Goal: Information Seeking & Learning: Learn about a topic

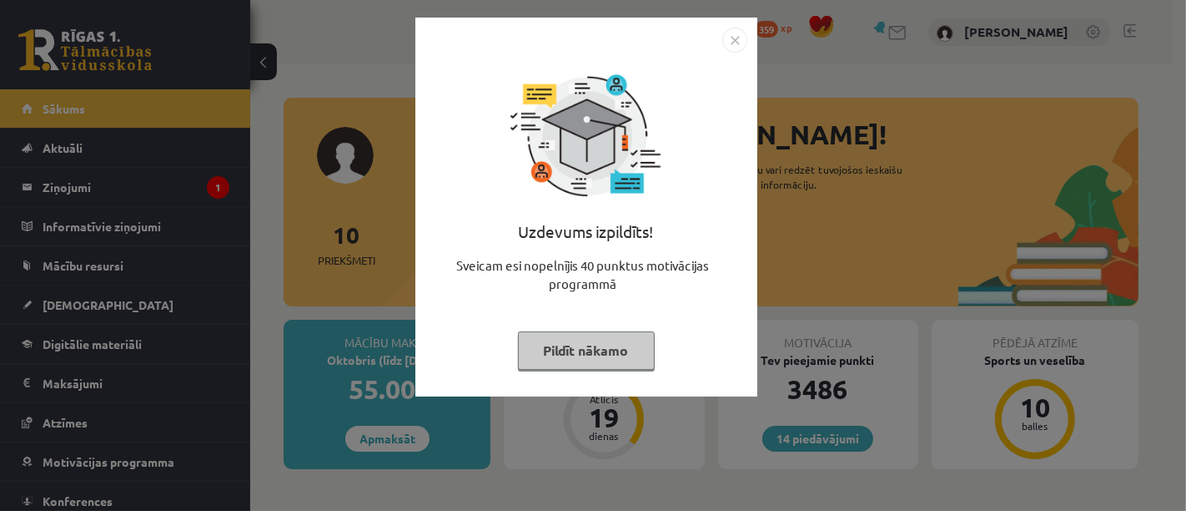
click at [571, 347] on button "Pildīt nākamo" at bounding box center [586, 350] width 137 height 38
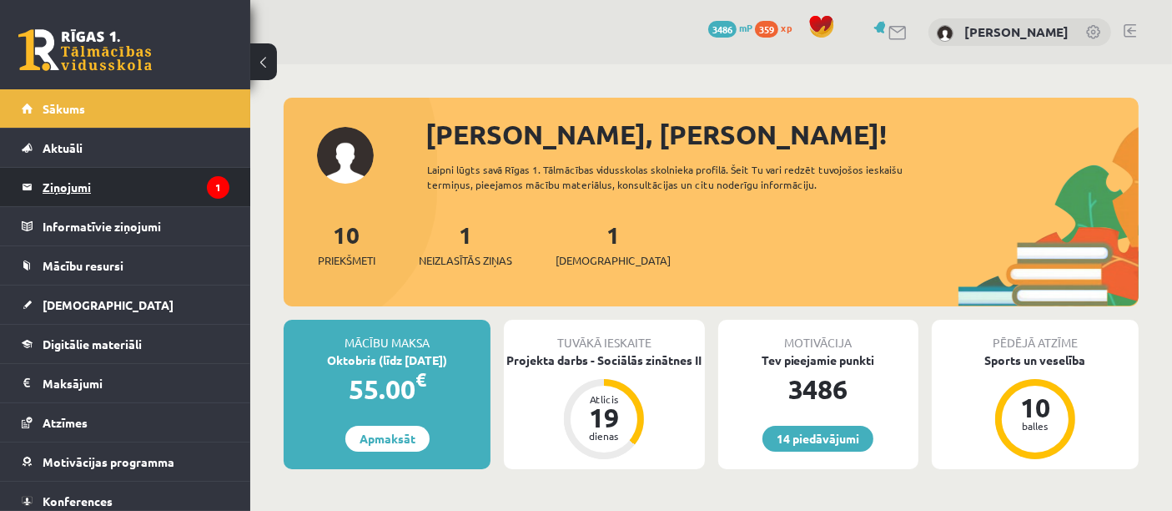
click at [117, 191] on legend "Ziņojumi 1" at bounding box center [136, 187] width 187 height 38
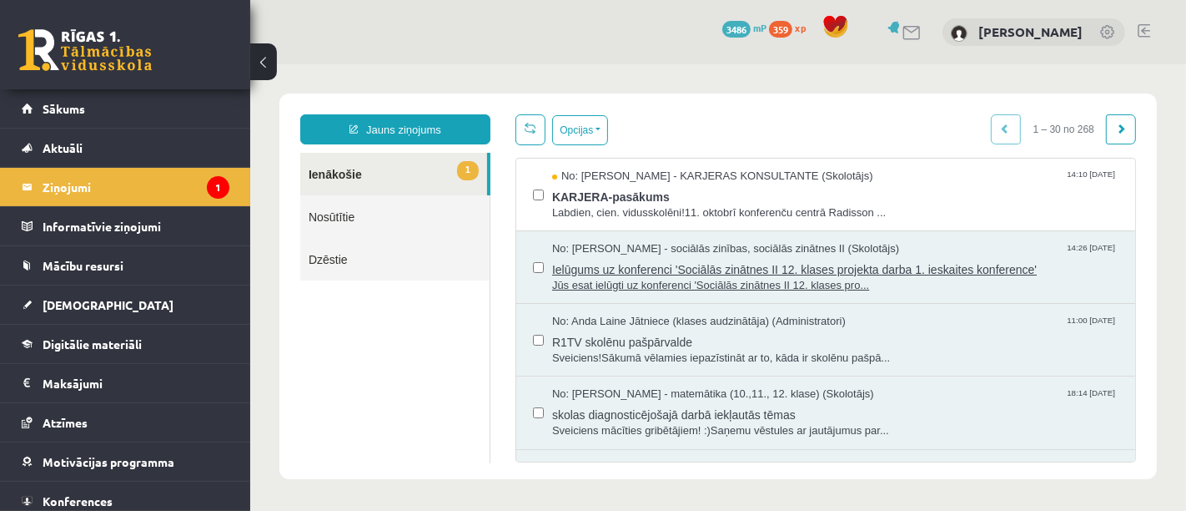
click at [614, 287] on span "Jūs esat ielūgti uz konferenci 'Sociālās zinātnes II 12. klases pro..." at bounding box center [834, 285] width 566 height 16
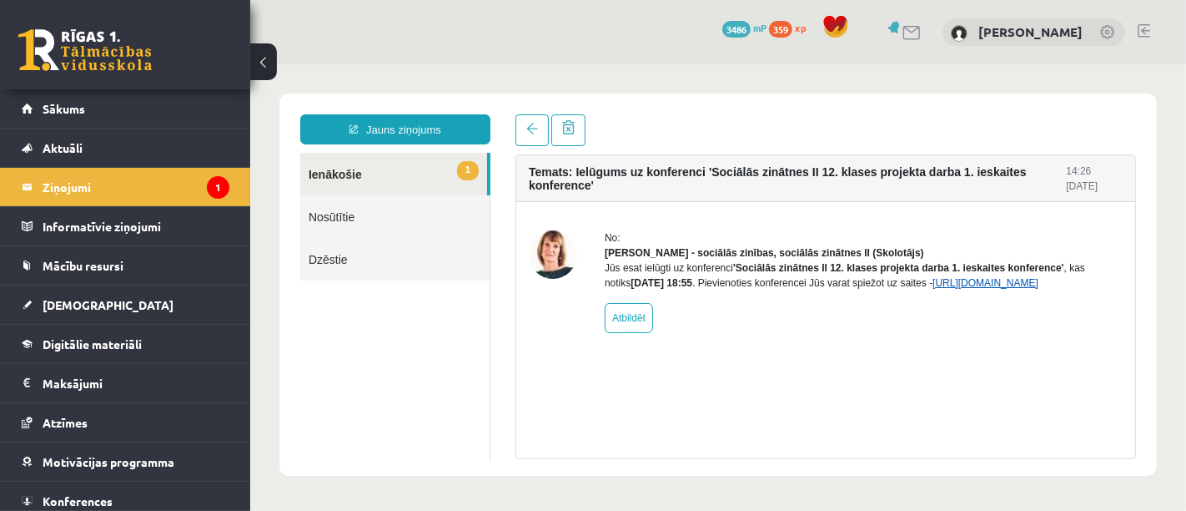
click at [955, 288] on link "https://eskola.r1tv.lv/conferences/4810/join" at bounding box center [985, 282] width 106 height 12
click at [75, 109] on span "Sākums" at bounding box center [64, 108] width 43 height 15
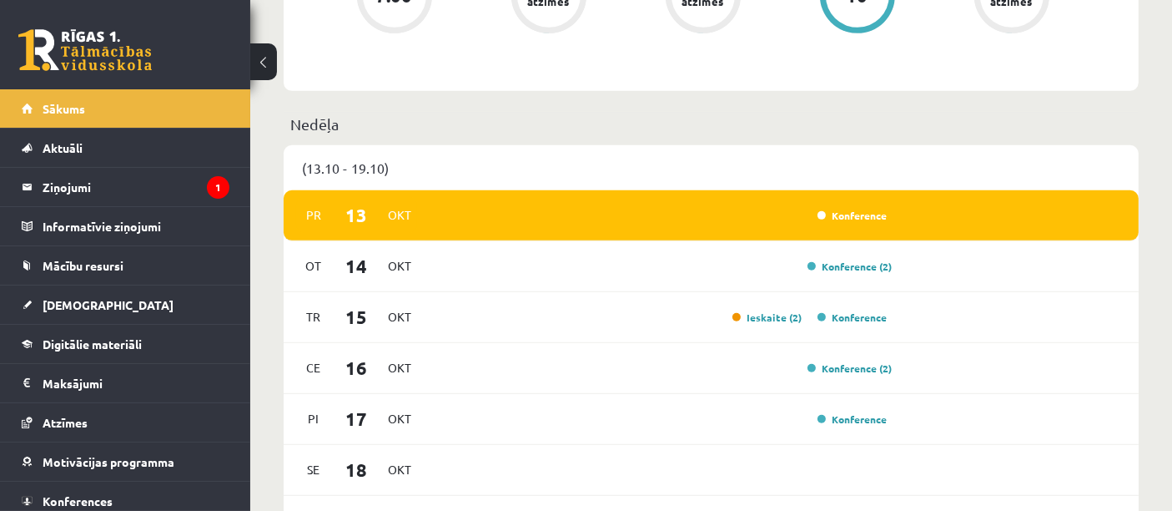
scroll to position [787, 0]
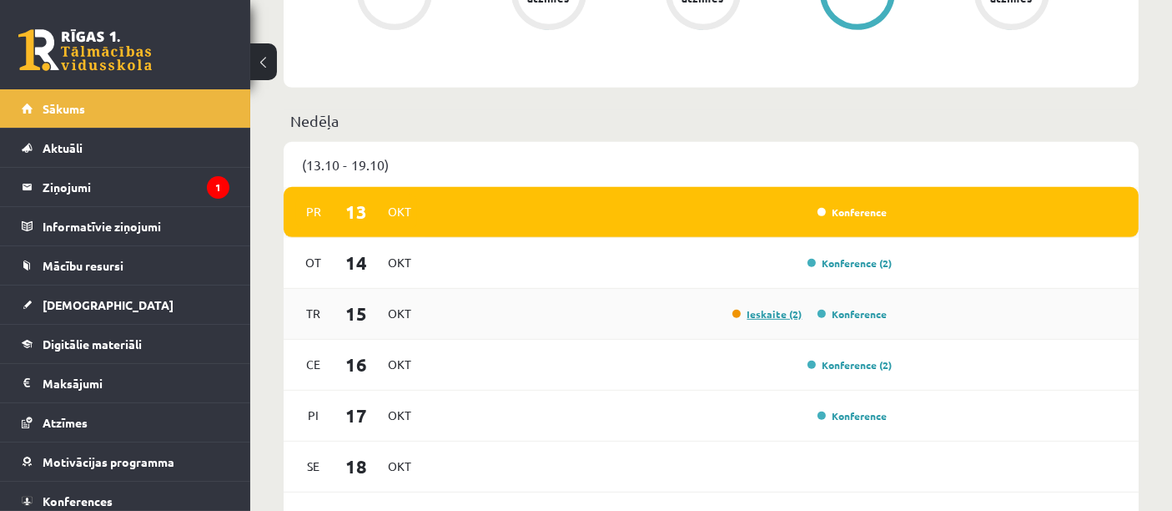
click at [767, 314] on link "Ieskaite (2)" at bounding box center [767, 313] width 70 height 13
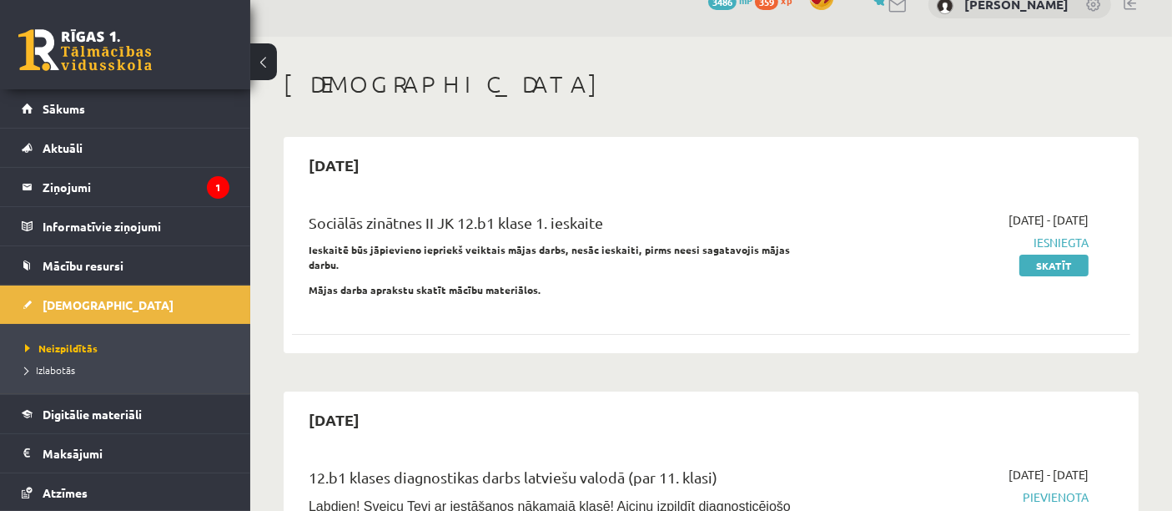
scroll to position [5, 0]
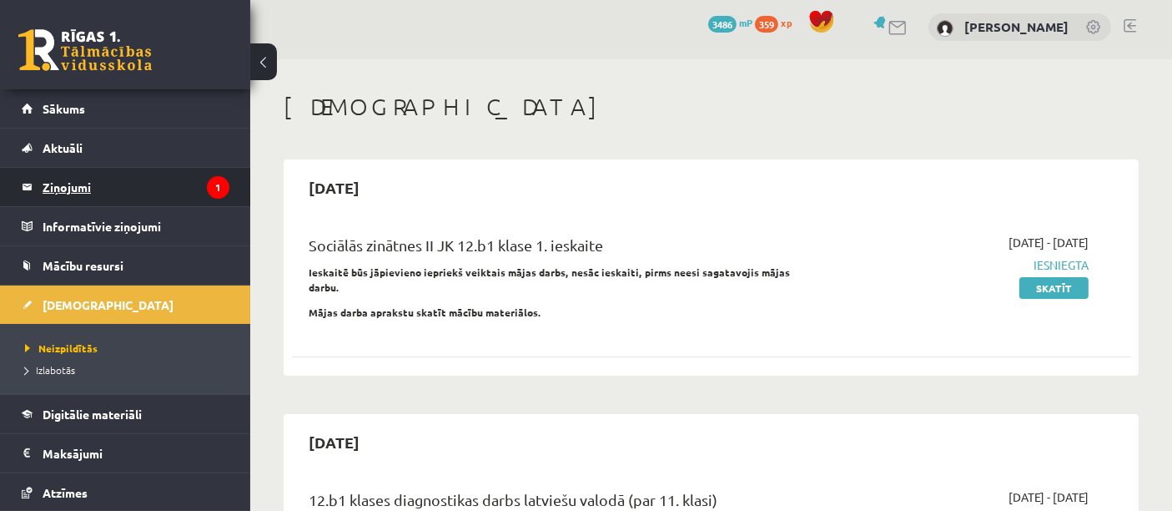
click at [67, 183] on legend "Ziņojumi 1" at bounding box center [136, 187] width 187 height 38
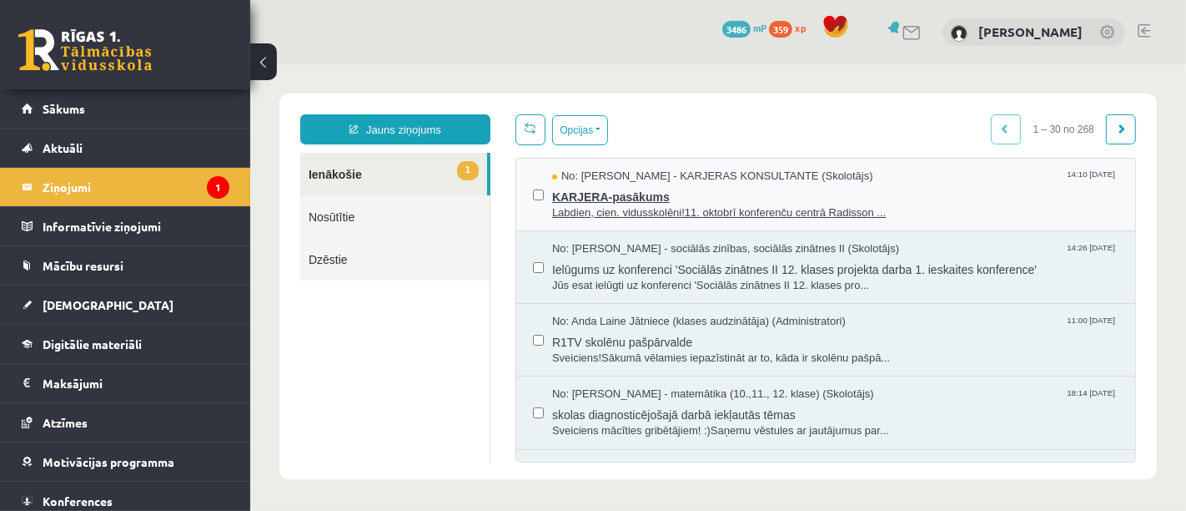
click at [597, 204] on span "Labdien, cien. vidusskolēni!11. oktobrī konferenču centrā Radisson ..." at bounding box center [834, 212] width 566 height 16
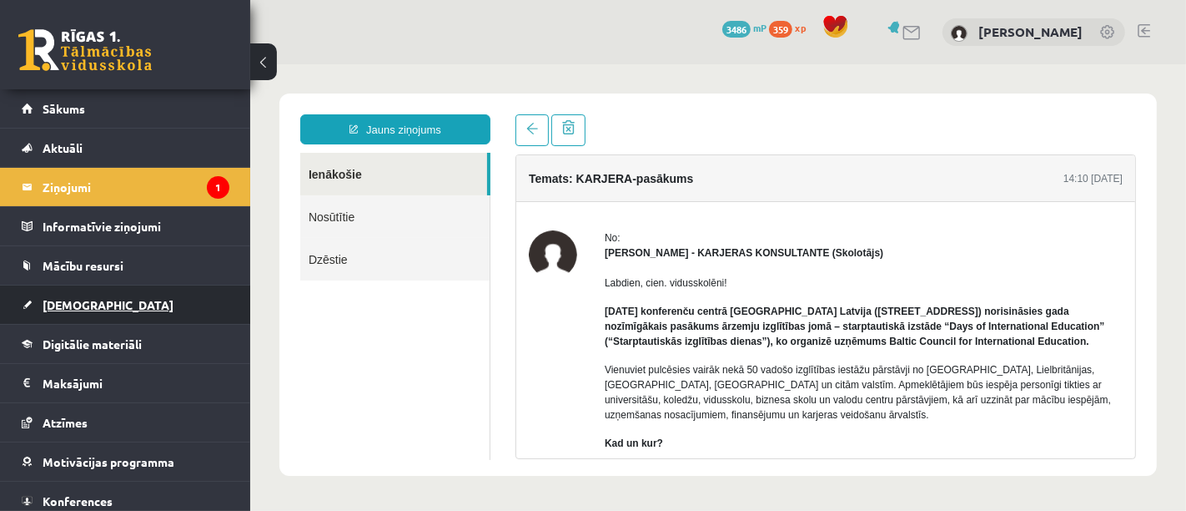
click at [92, 301] on span "[DEMOGRAPHIC_DATA]" at bounding box center [108, 304] width 131 height 15
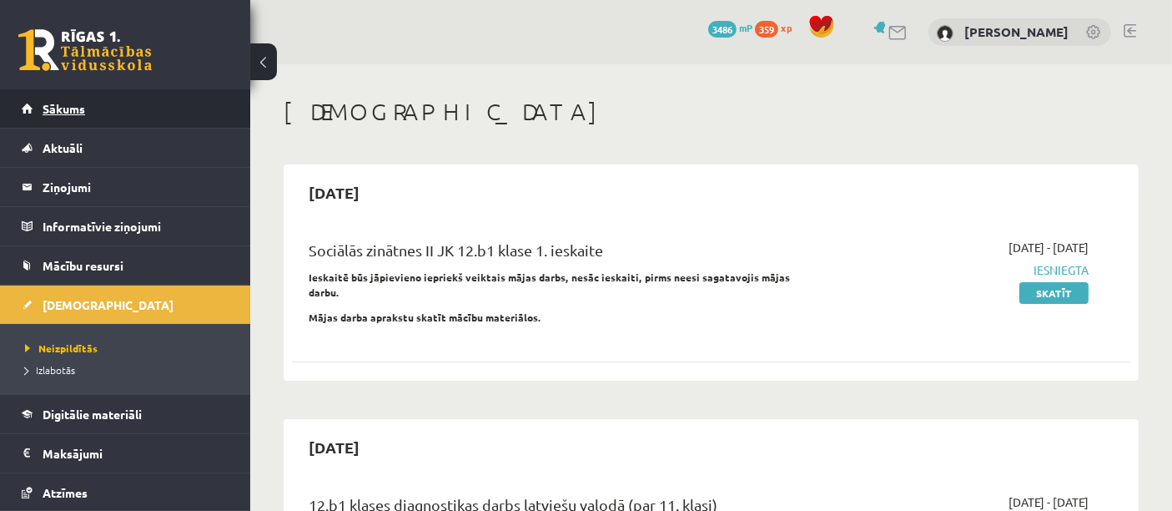
click at [63, 109] on span "Sākums" at bounding box center [64, 108] width 43 height 15
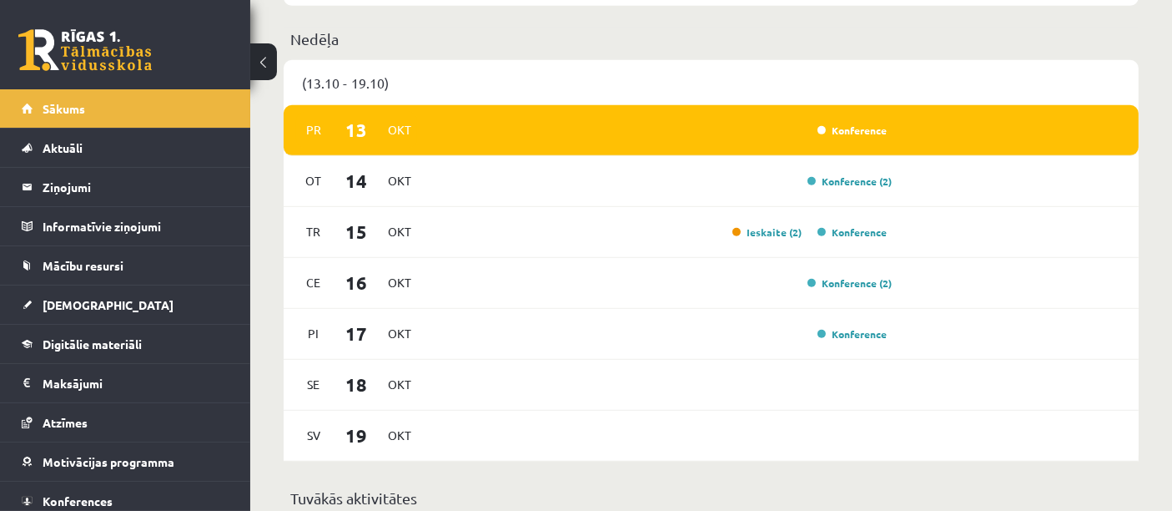
scroll to position [863, 0]
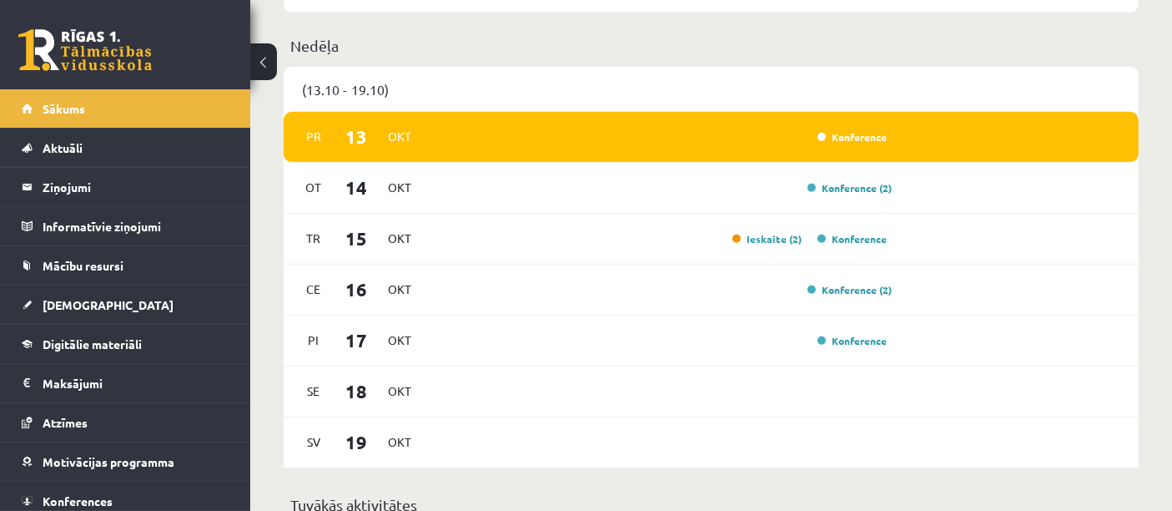
click at [271, 60] on button at bounding box center [263, 61] width 27 height 37
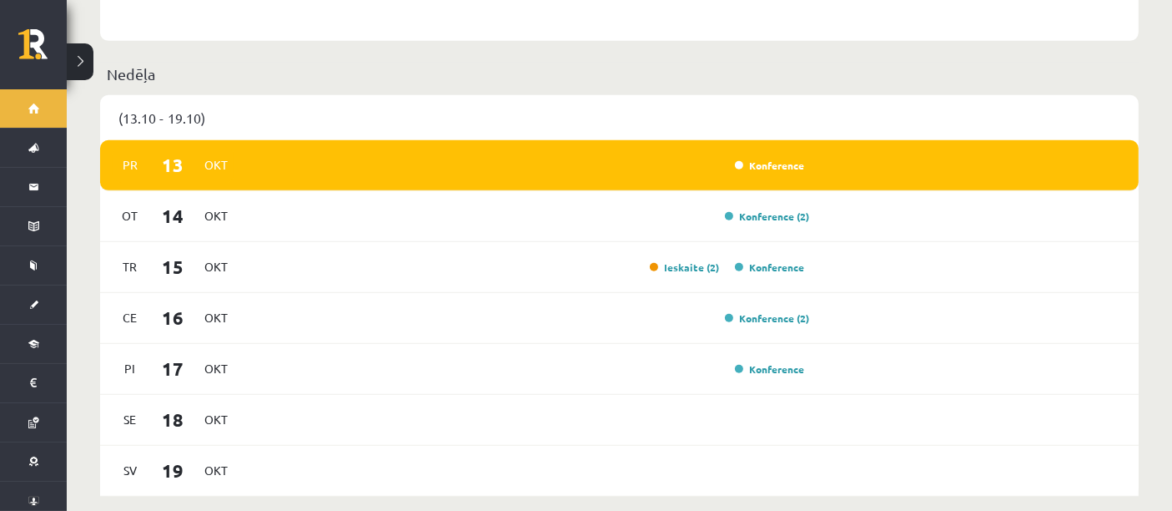
click at [82, 63] on button at bounding box center [80, 61] width 27 height 37
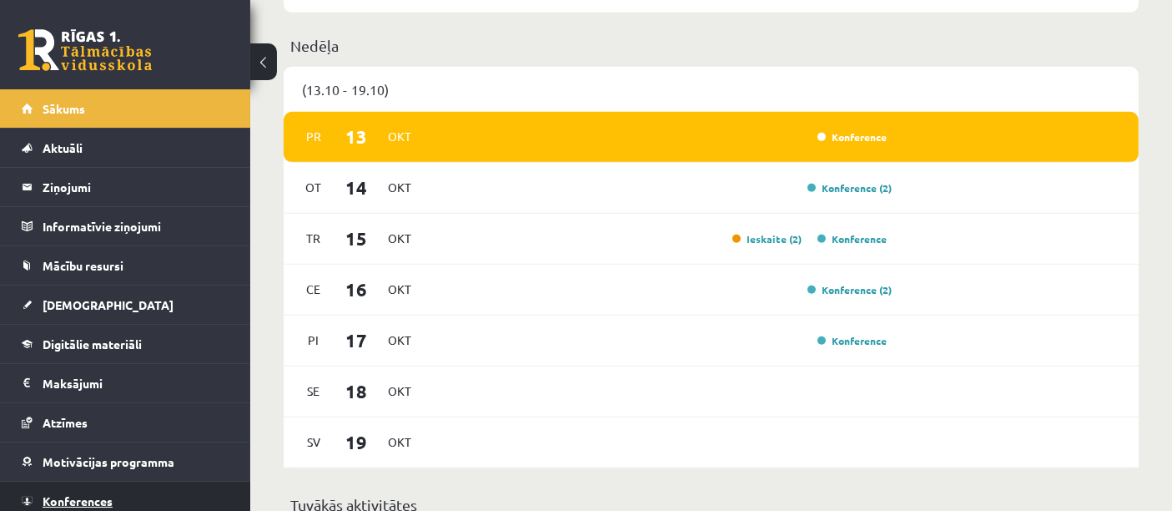
click at [130, 487] on link "Konferences" at bounding box center [126, 500] width 208 height 38
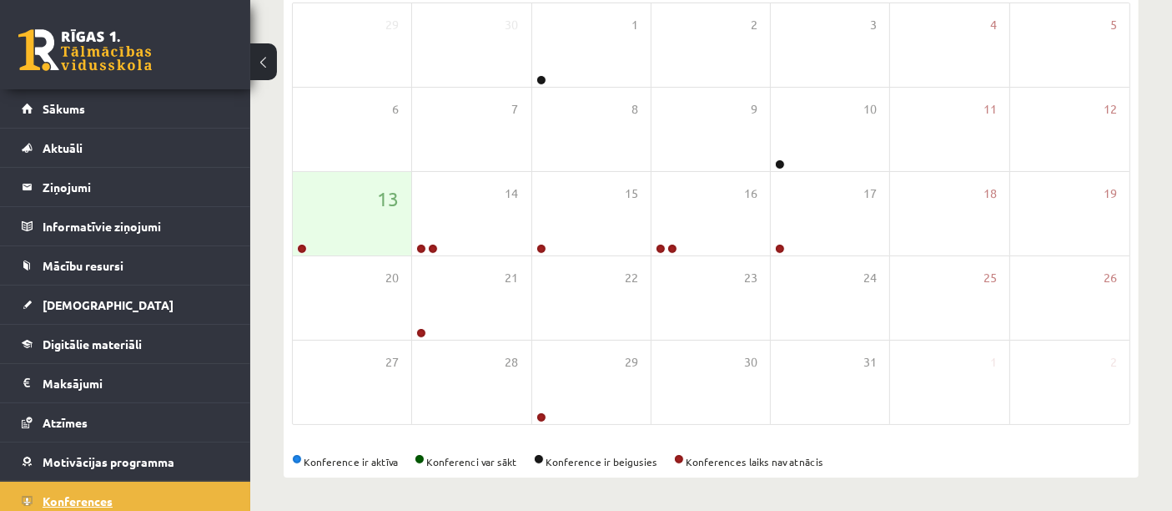
scroll to position [284, 0]
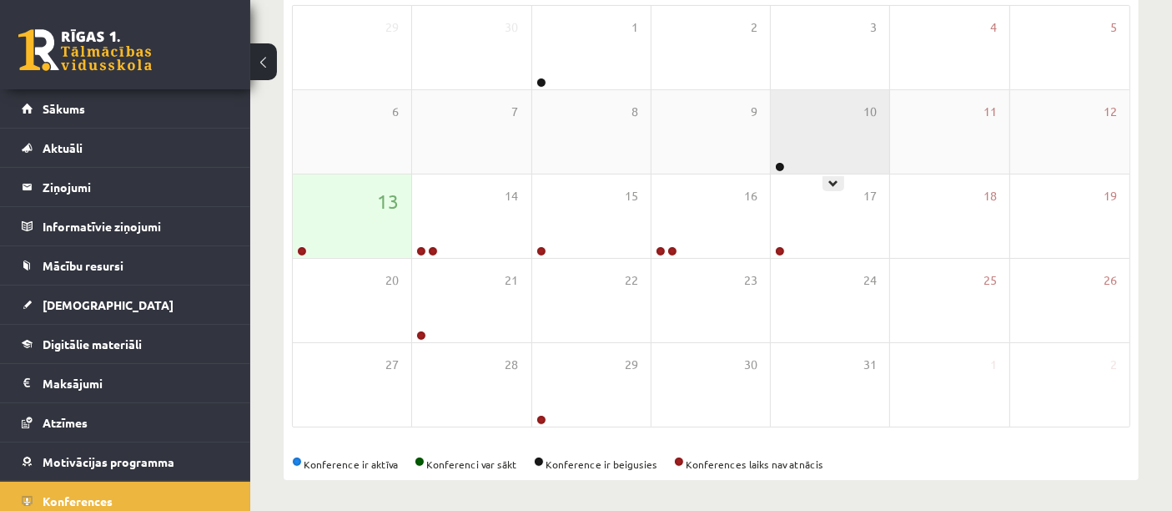
click at [782, 151] on div "10" at bounding box center [830, 131] width 118 height 83
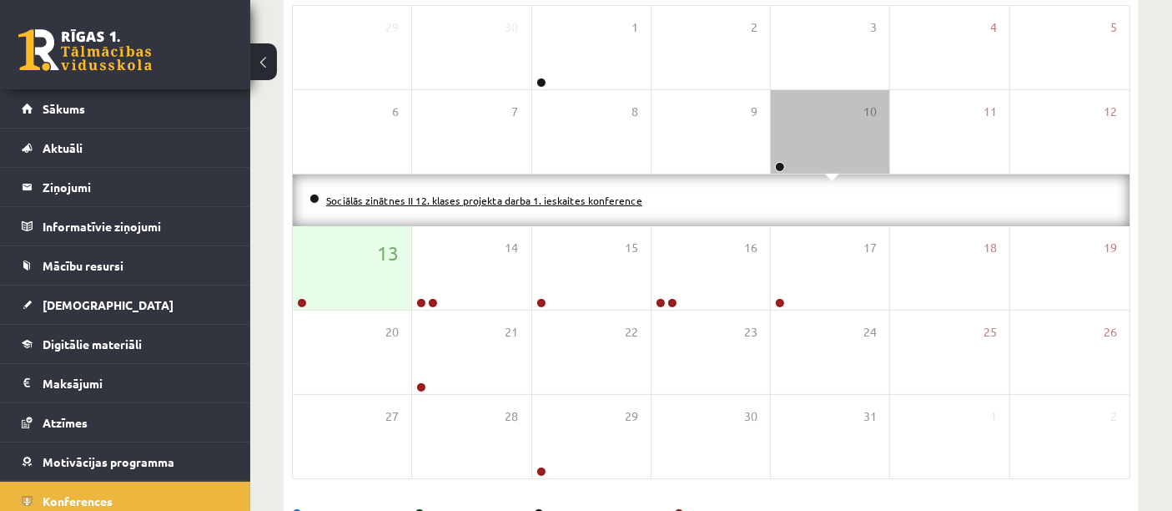
click at [542, 196] on link "Sociālās zinātnes II 12. klases projekta darba 1. ieskaites konference" at bounding box center [484, 200] width 316 height 13
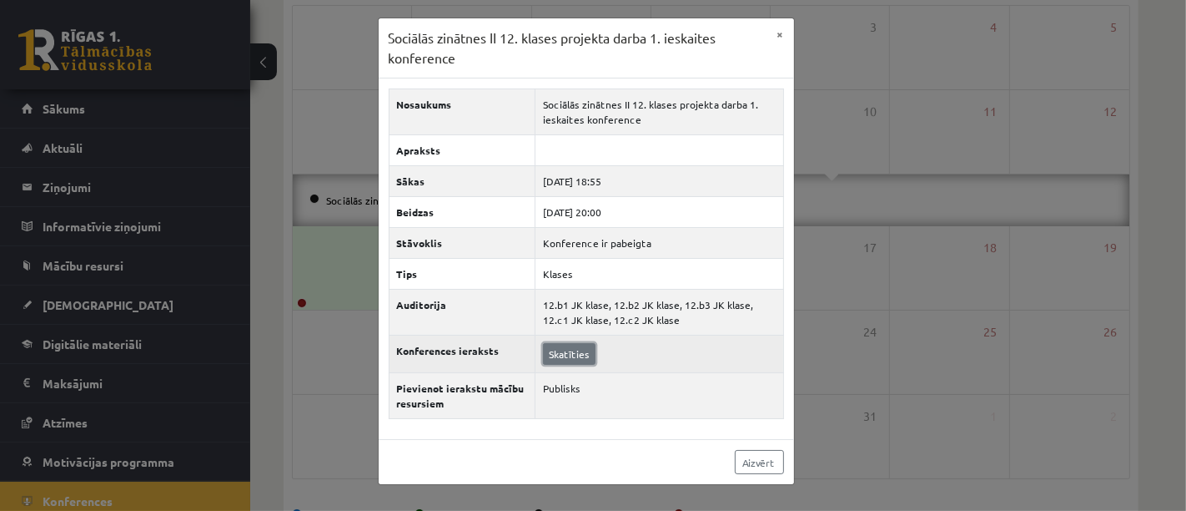
click at [574, 345] on link "Skatīties" at bounding box center [569, 354] width 53 height 22
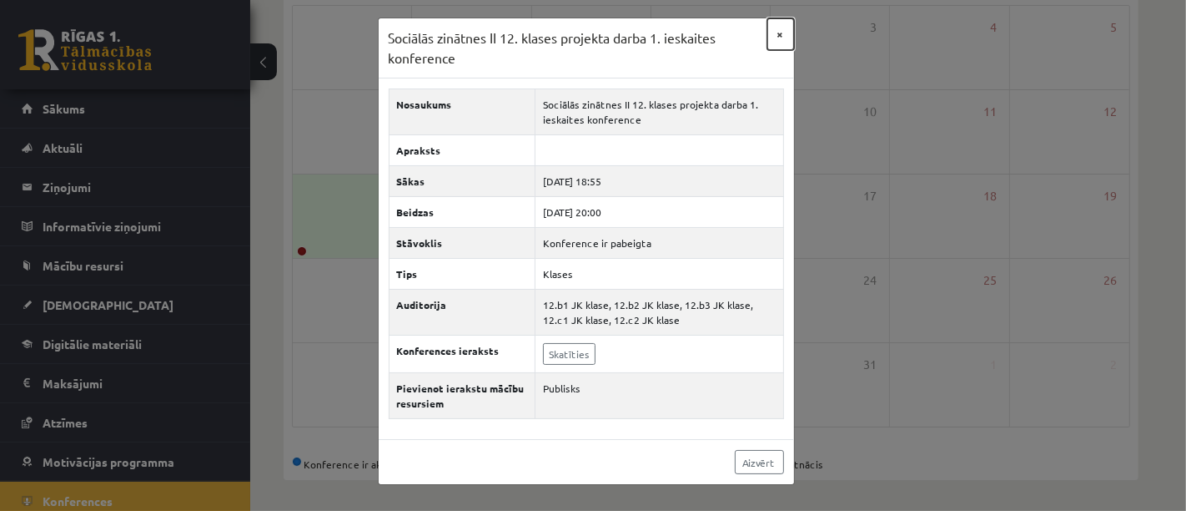
click at [783, 36] on button "×" at bounding box center [780, 34] width 27 height 32
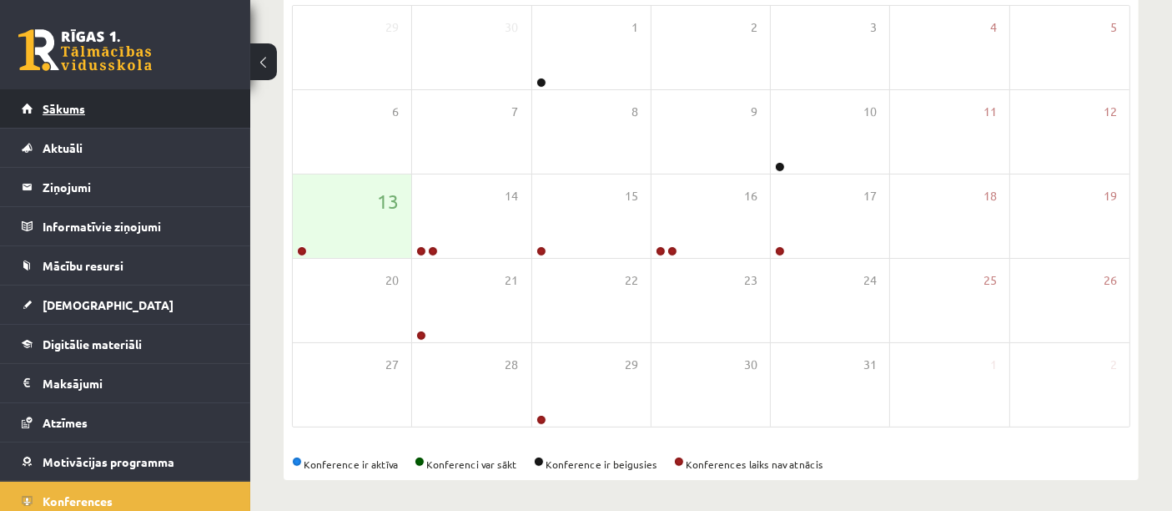
click at [133, 117] on link "Sākums" at bounding box center [126, 108] width 208 height 38
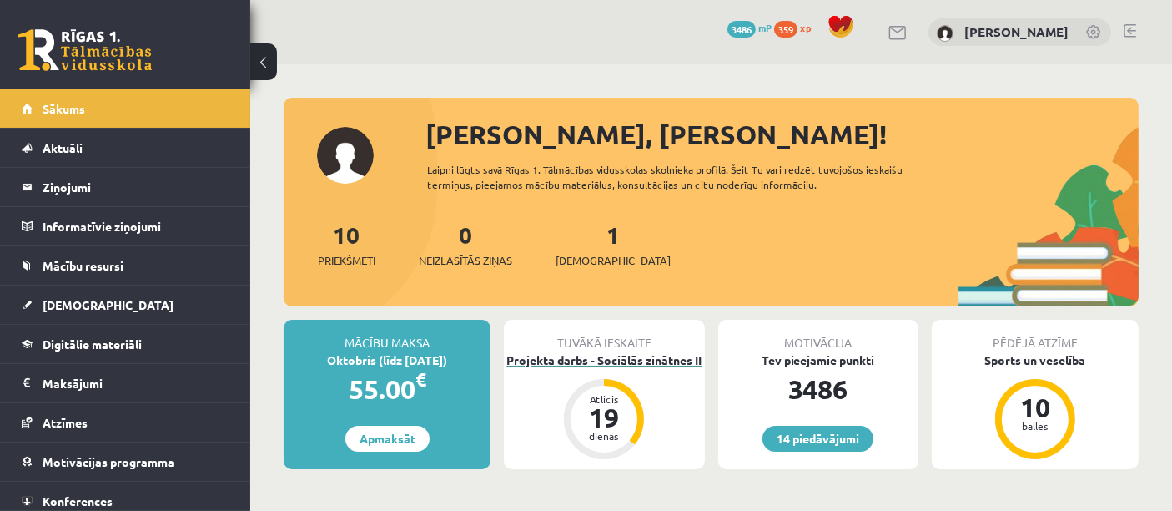
click at [581, 362] on div "Projekta darbs - Sociālās zinātnes II" at bounding box center [604, 360] width 200 height 18
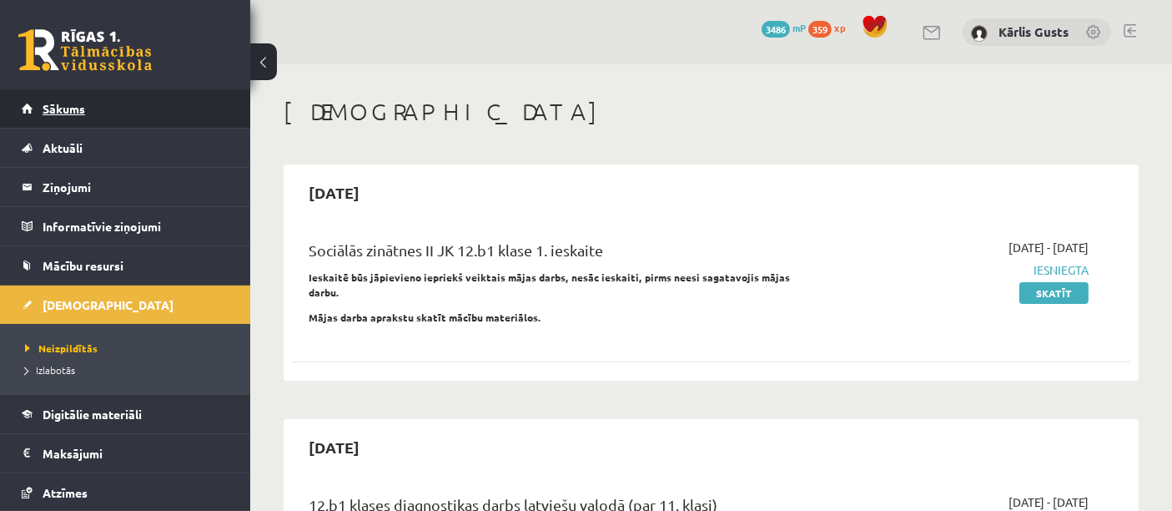
click at [70, 98] on link "Sākums" at bounding box center [126, 108] width 208 height 38
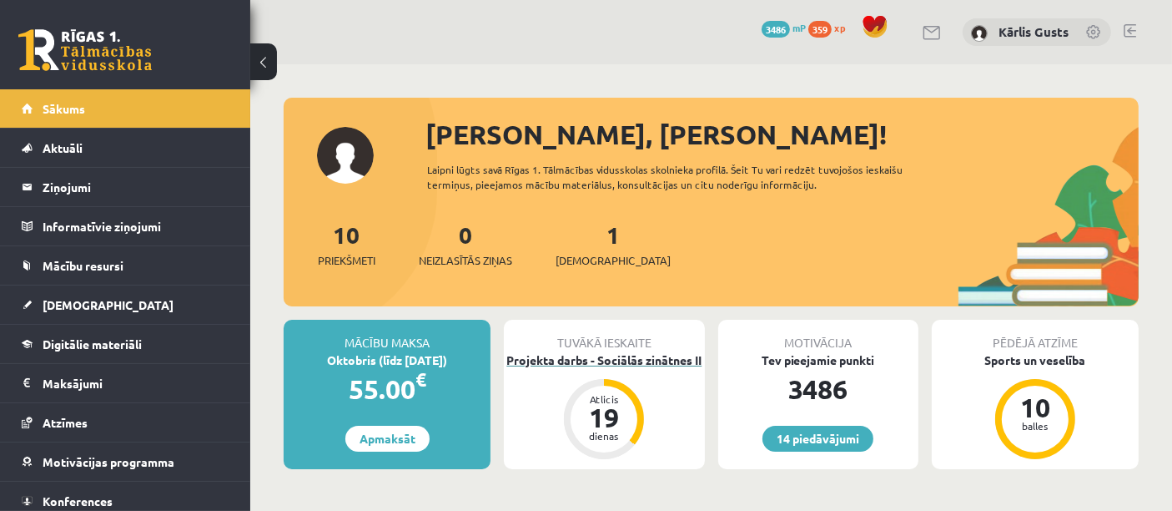
click at [562, 359] on div "Projekta darbs - Sociālās zinātnes II" at bounding box center [604, 360] width 200 height 18
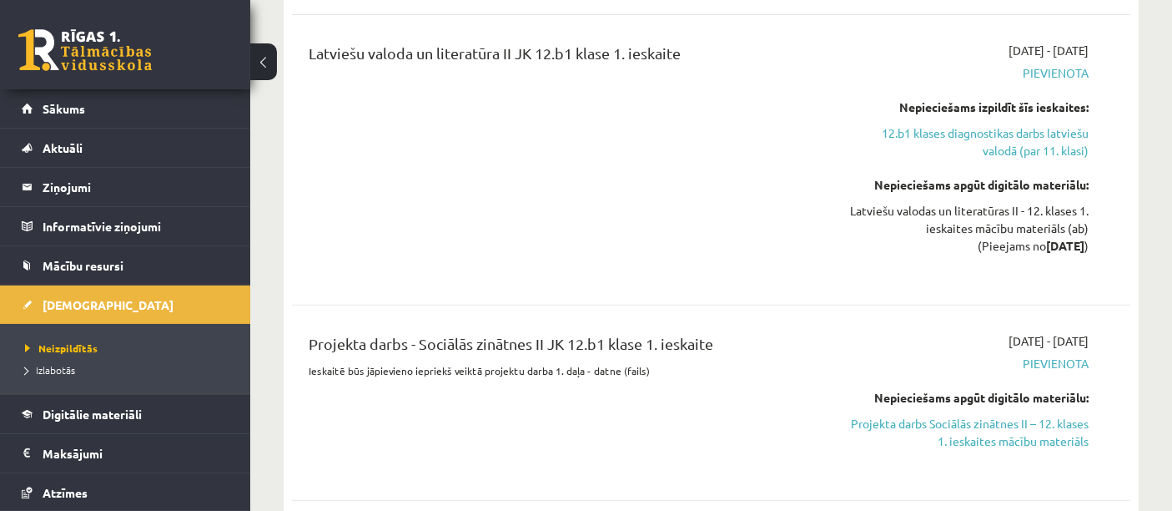
scroll to position [617, 0]
